Goal: Transaction & Acquisition: Download file/media

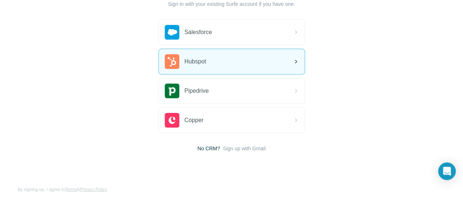
scroll to position [69, 0]
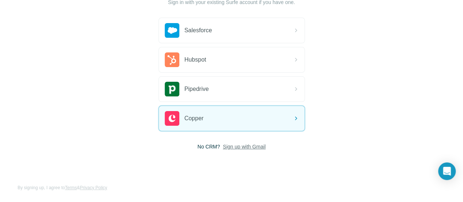
click at [223, 144] on span "Sign up with Gmail" at bounding box center [244, 146] width 43 height 7
click at [159, 159] on button "Sign up with Google" at bounding box center [232, 165] width 147 height 15
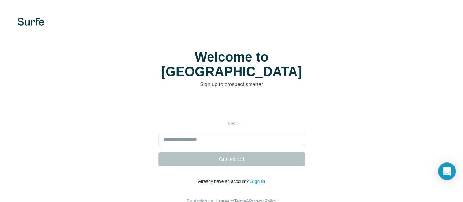
click at [251, 179] on link "Sign in" at bounding box center [258, 181] width 15 height 5
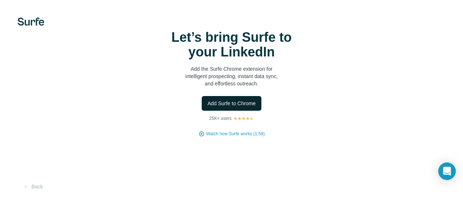
click at [208, 107] on span "Add Surfe to Chrome" at bounding box center [232, 103] width 48 height 7
